Goal: Find specific page/section: Find specific page/section

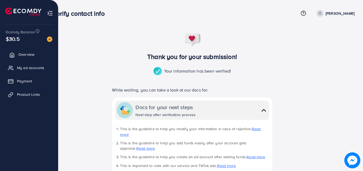
click at [27, 56] on span "Overview" at bounding box center [26, 54] width 16 height 5
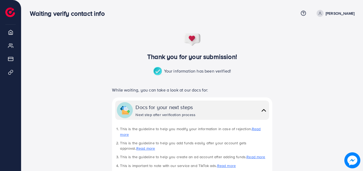
scroll to position [0, 0]
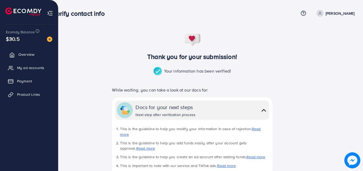
click at [31, 52] on span "Overview" at bounding box center [26, 54] width 16 height 5
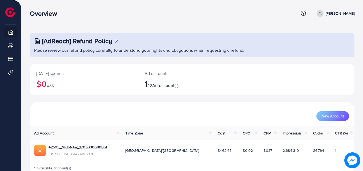
scroll to position [13, 0]
